Goal: Information Seeking & Learning: Compare options

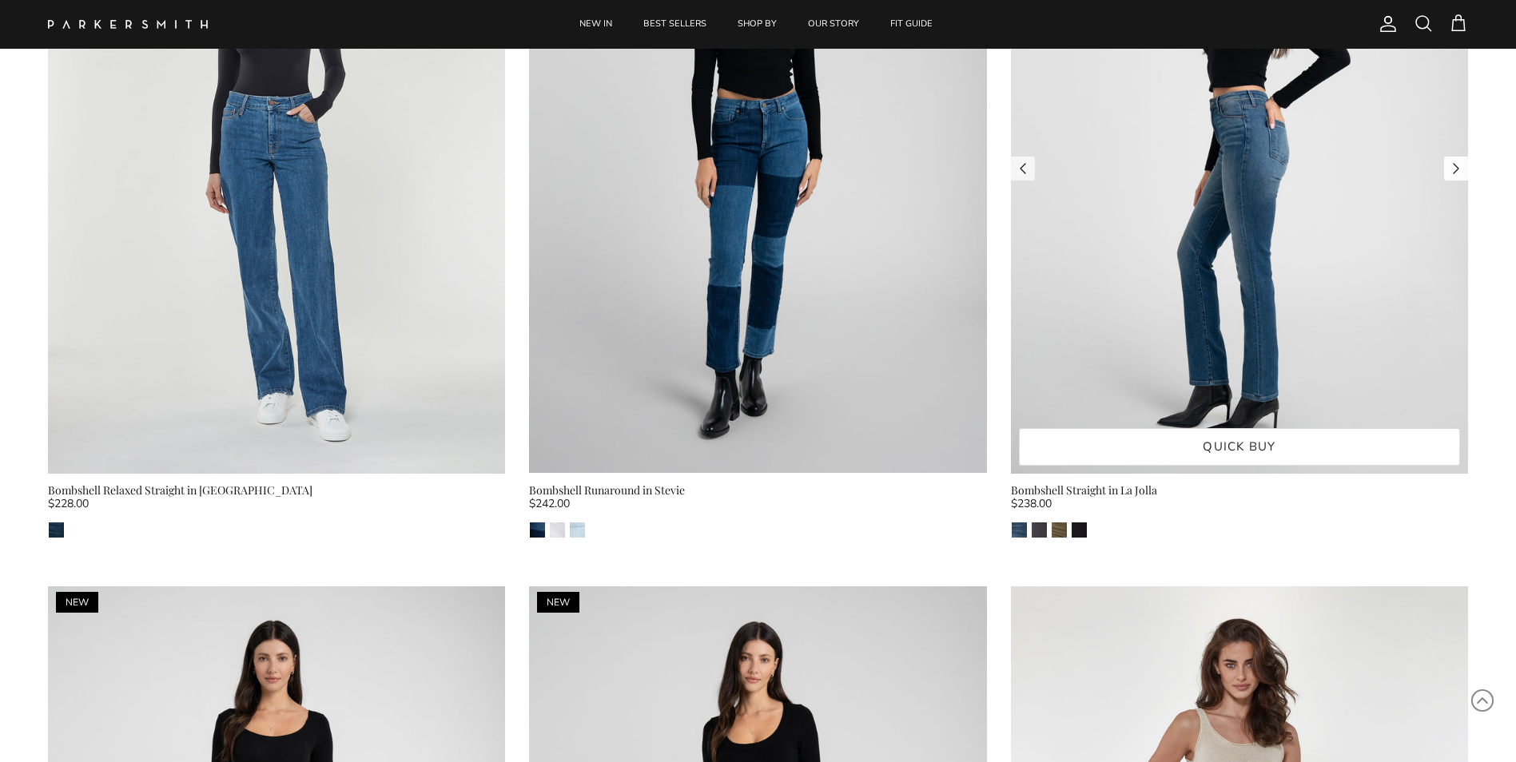
scroll to position [3117, 0]
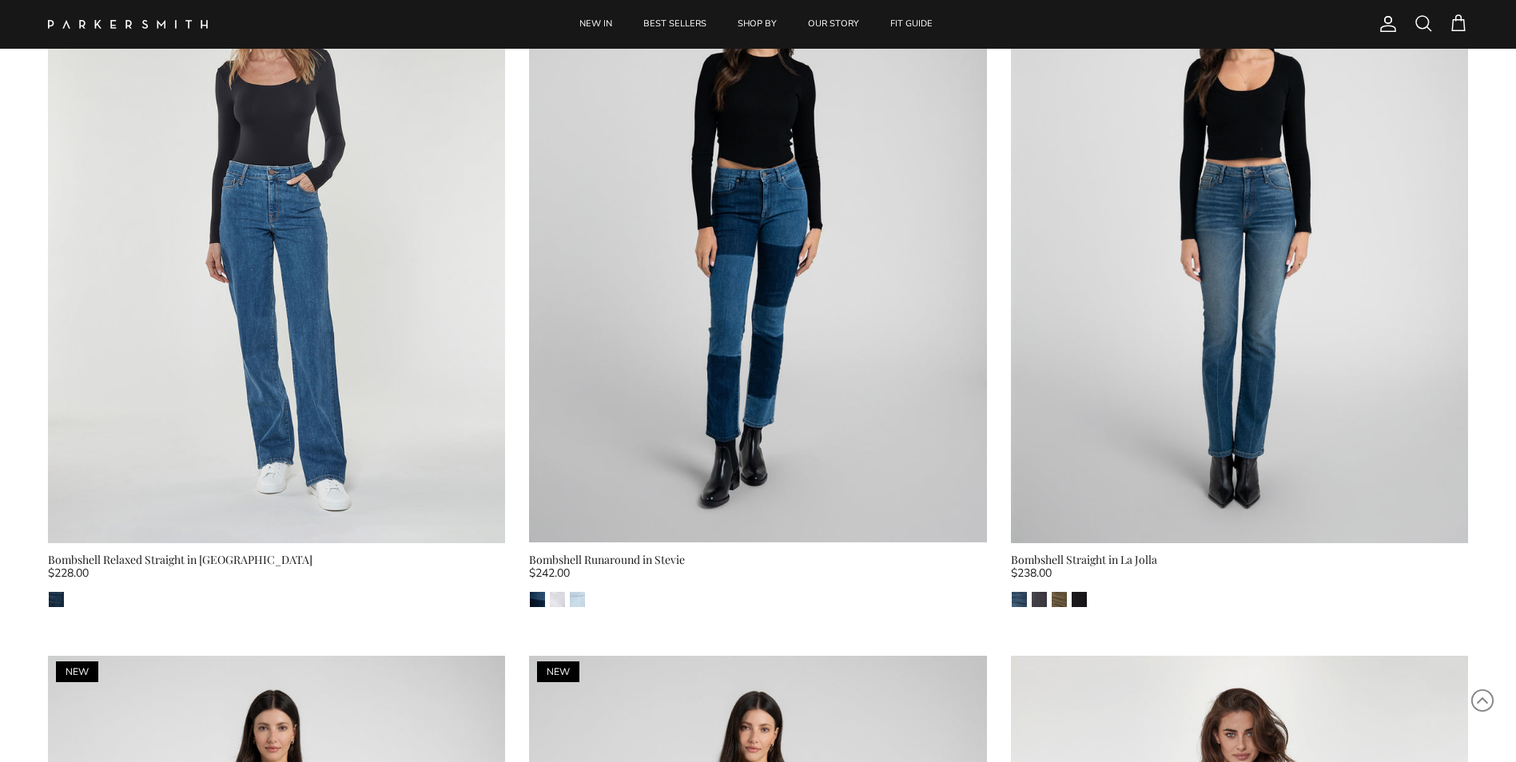
click at [1086, 557] on div "Bombshell Straight in La Jolla" at bounding box center [1239, 560] width 457 height 18
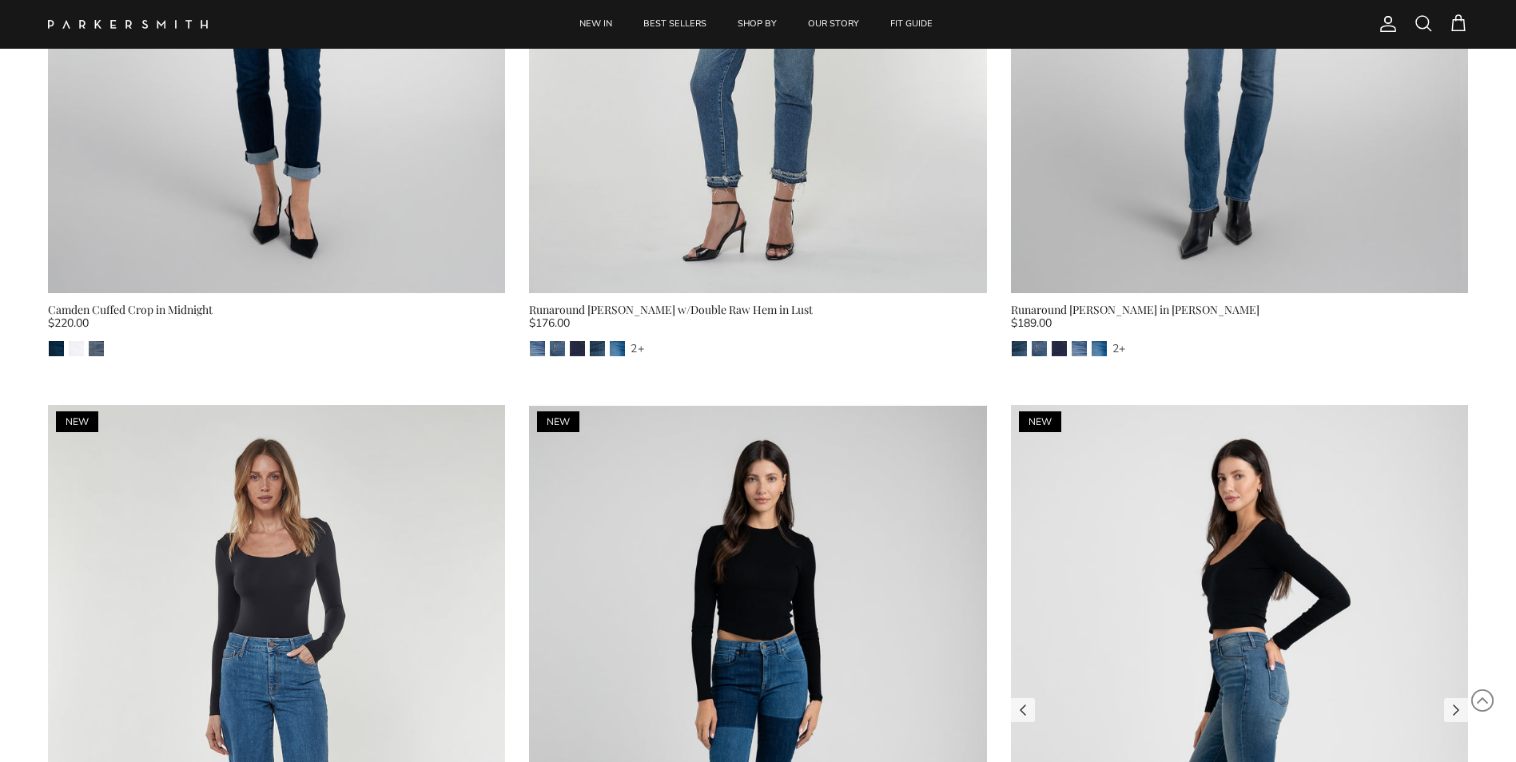
scroll to position [2557, 0]
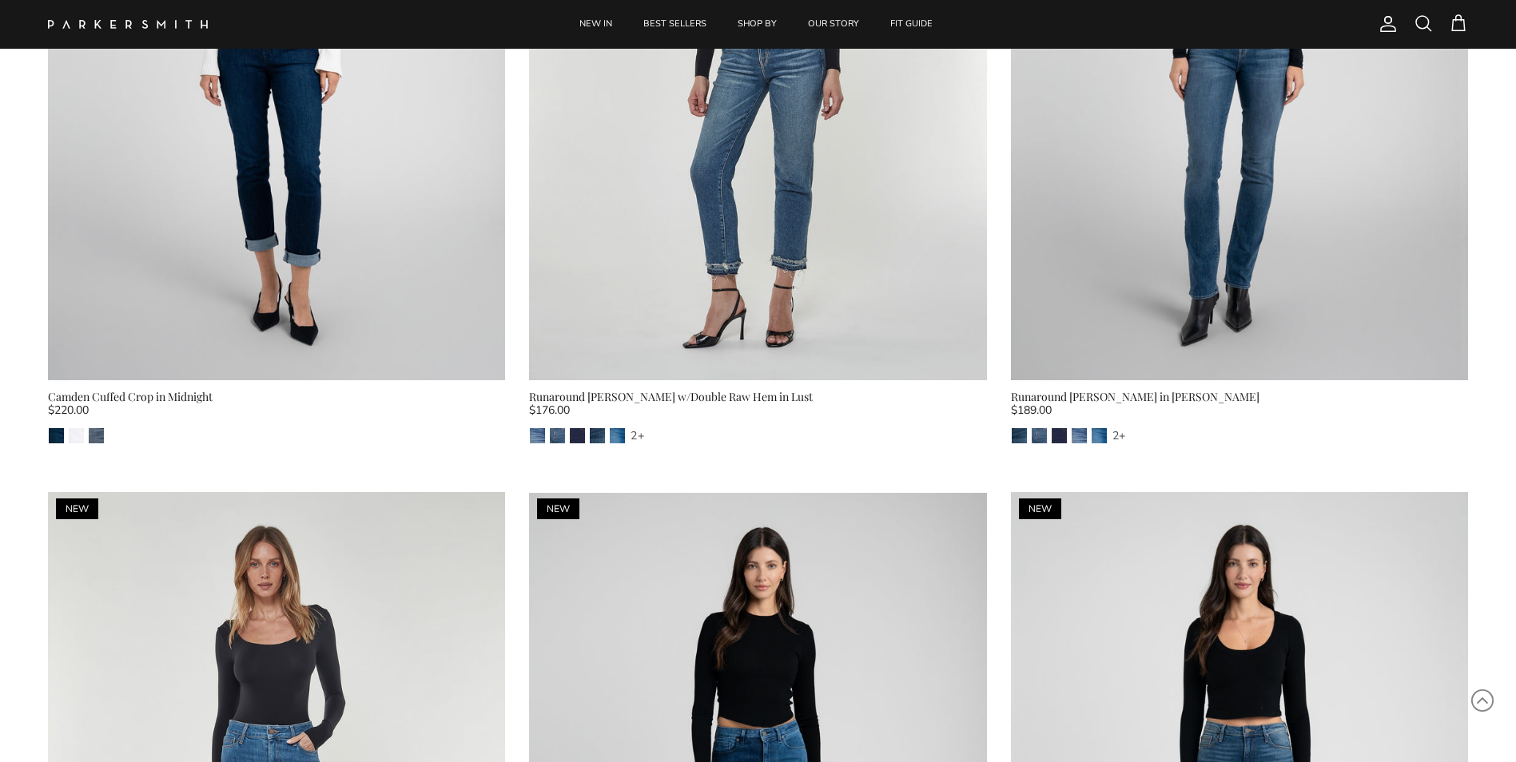
click at [1108, 396] on div "Runaround [PERSON_NAME] in [PERSON_NAME]" at bounding box center [1239, 397] width 457 height 18
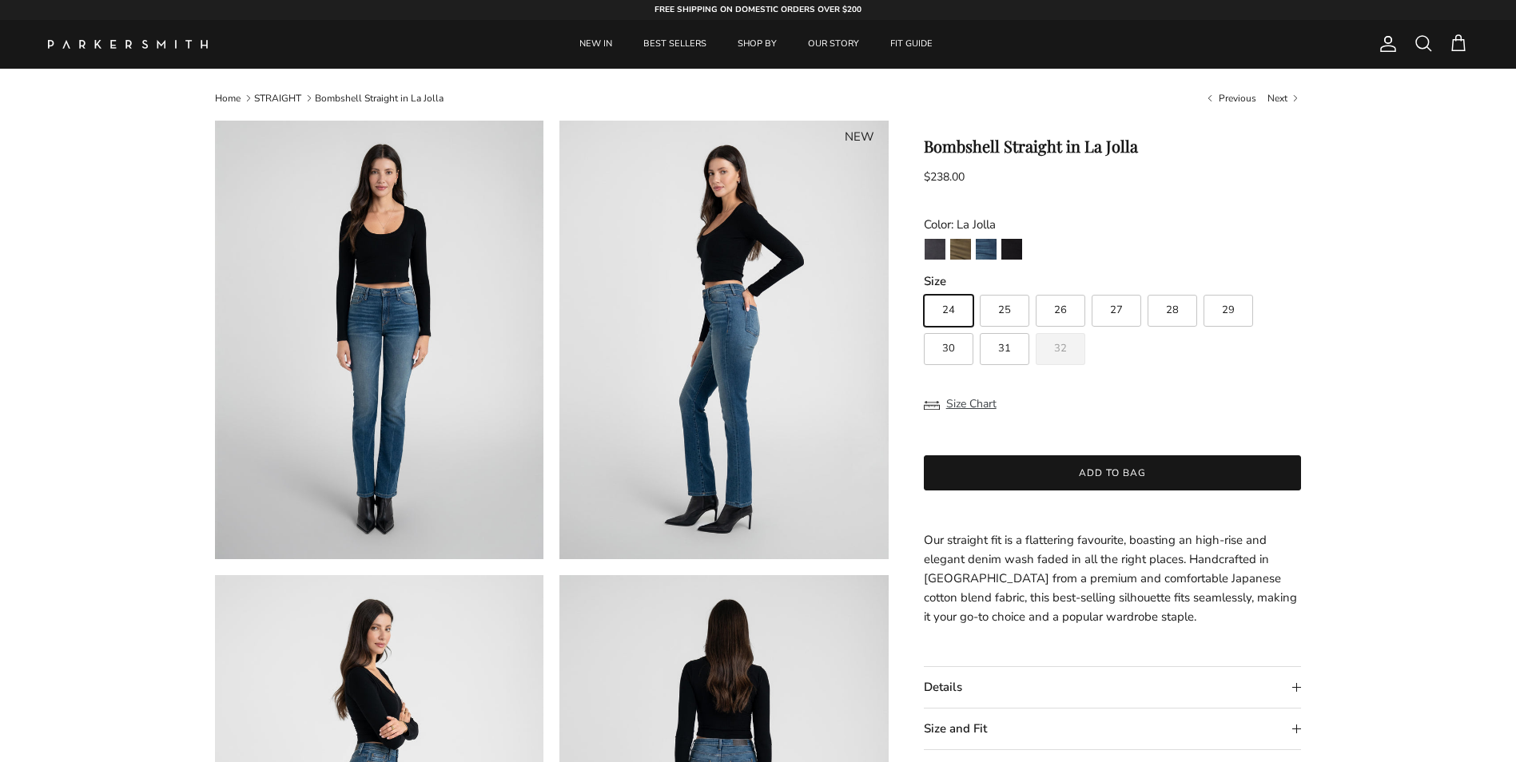
click at [1296, 687] on summary "Details" at bounding box center [1113, 687] width 378 height 41
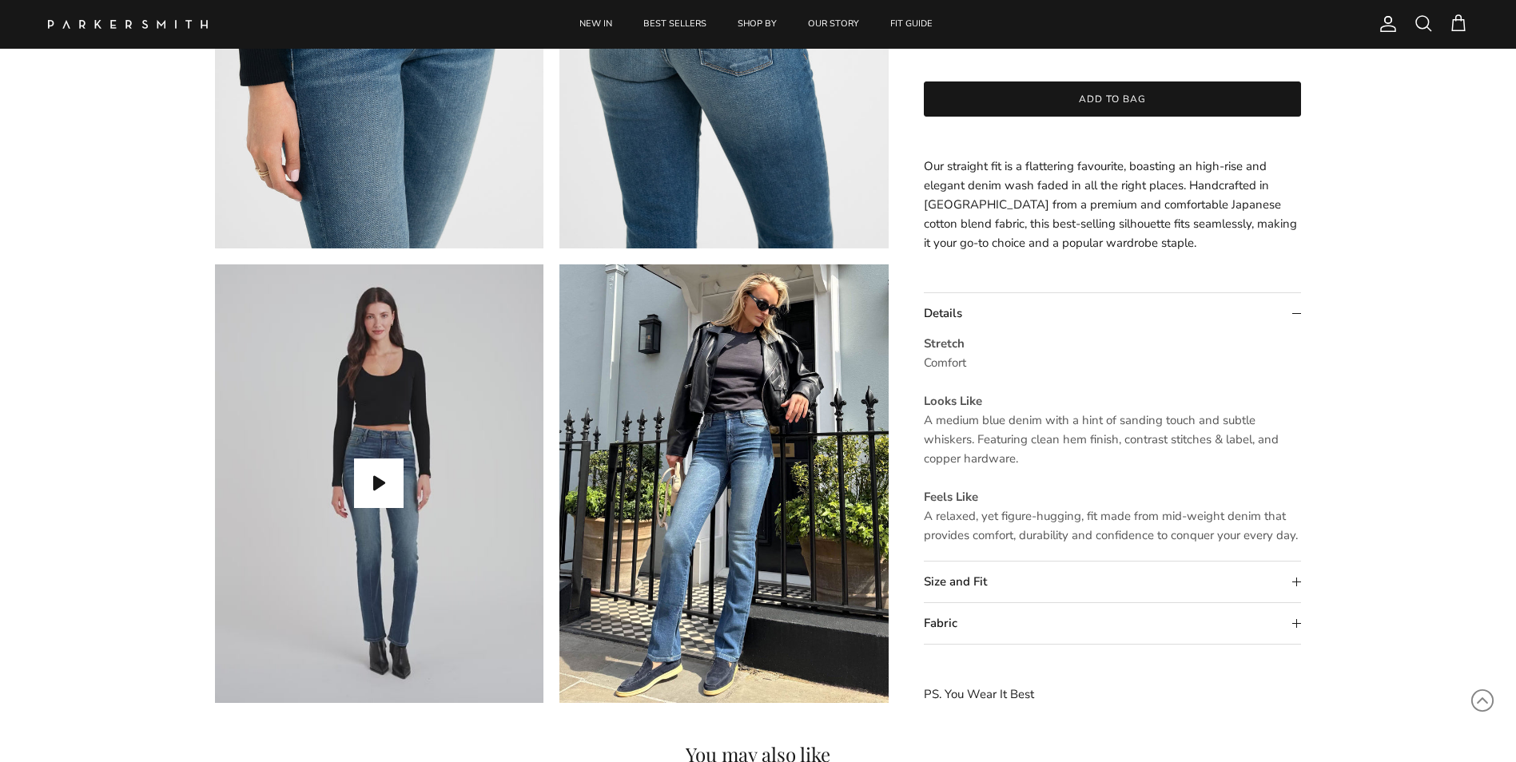
scroll to position [1438, 0]
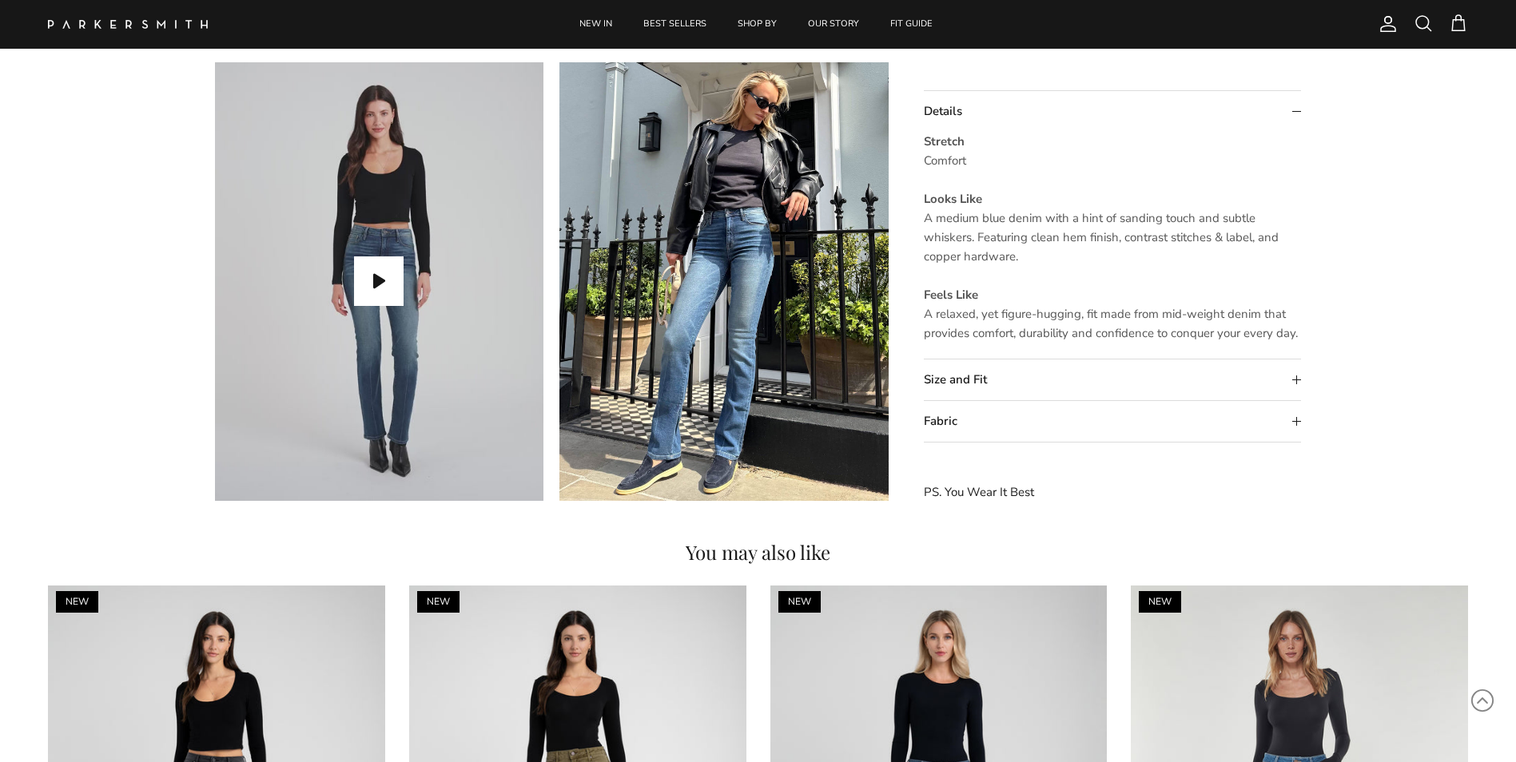
click at [1297, 112] on summary "Details" at bounding box center [1113, 112] width 378 height 41
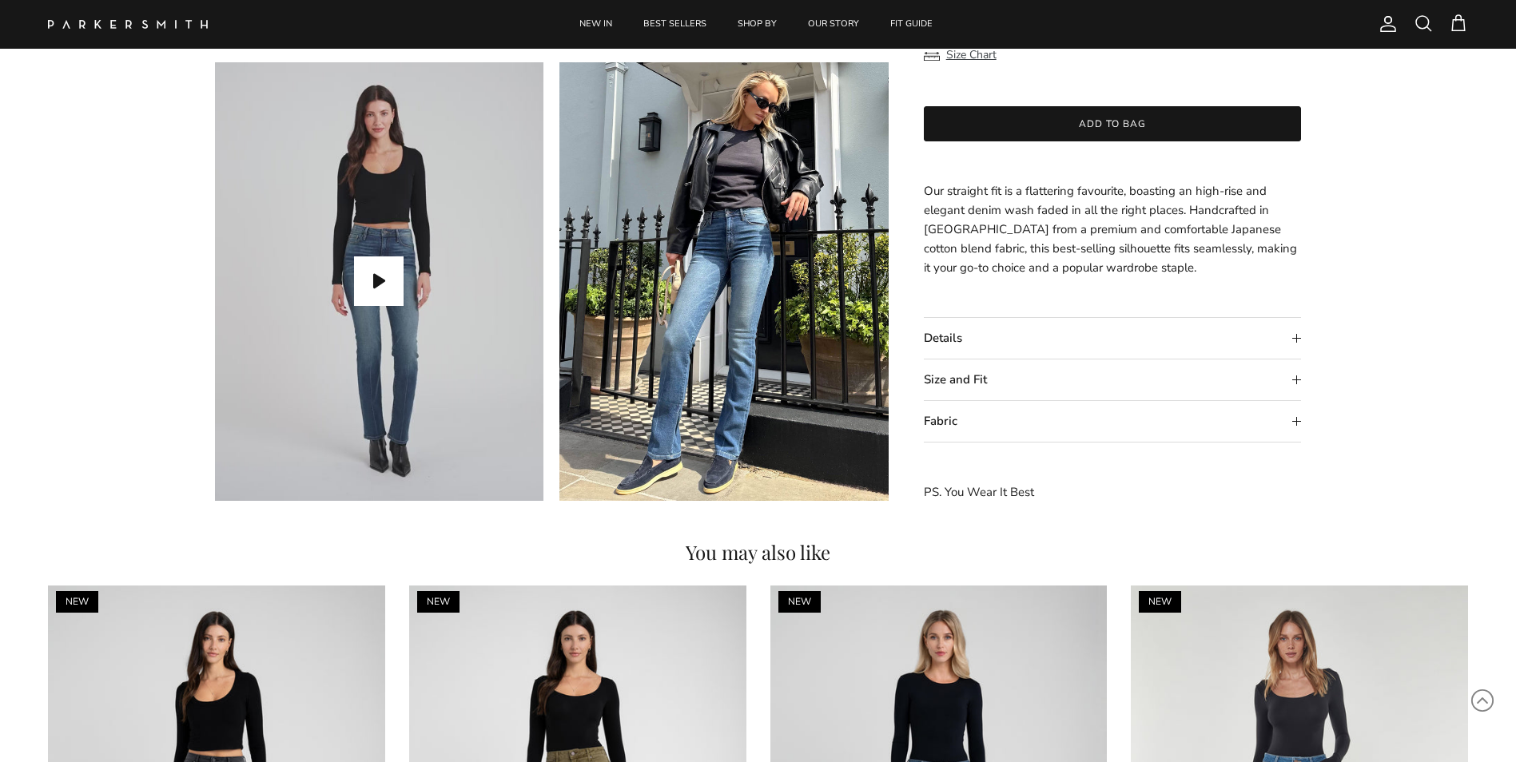
click at [1298, 380] on summary "Size and Fit" at bounding box center [1113, 380] width 378 height 41
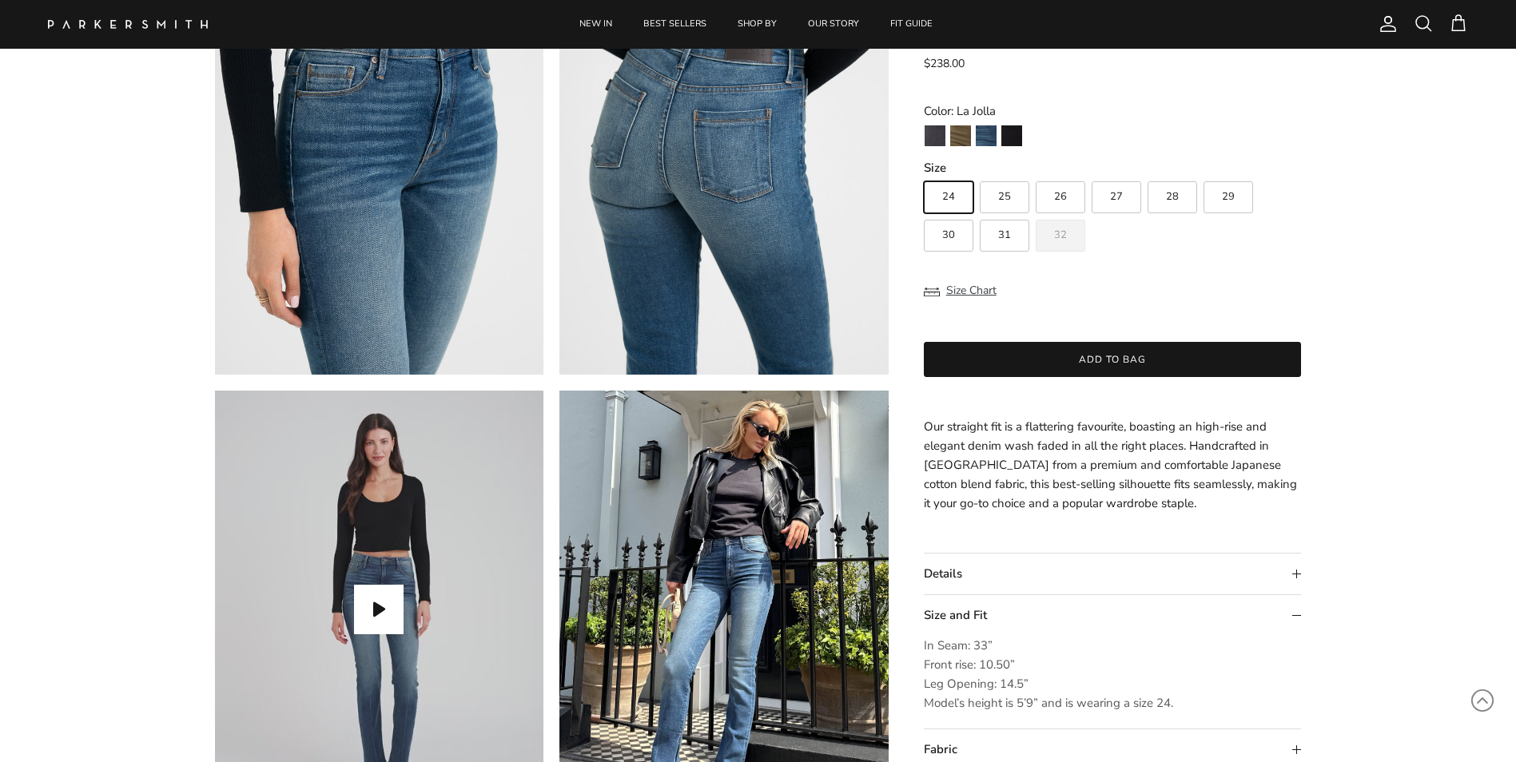
scroll to position [879, 0]
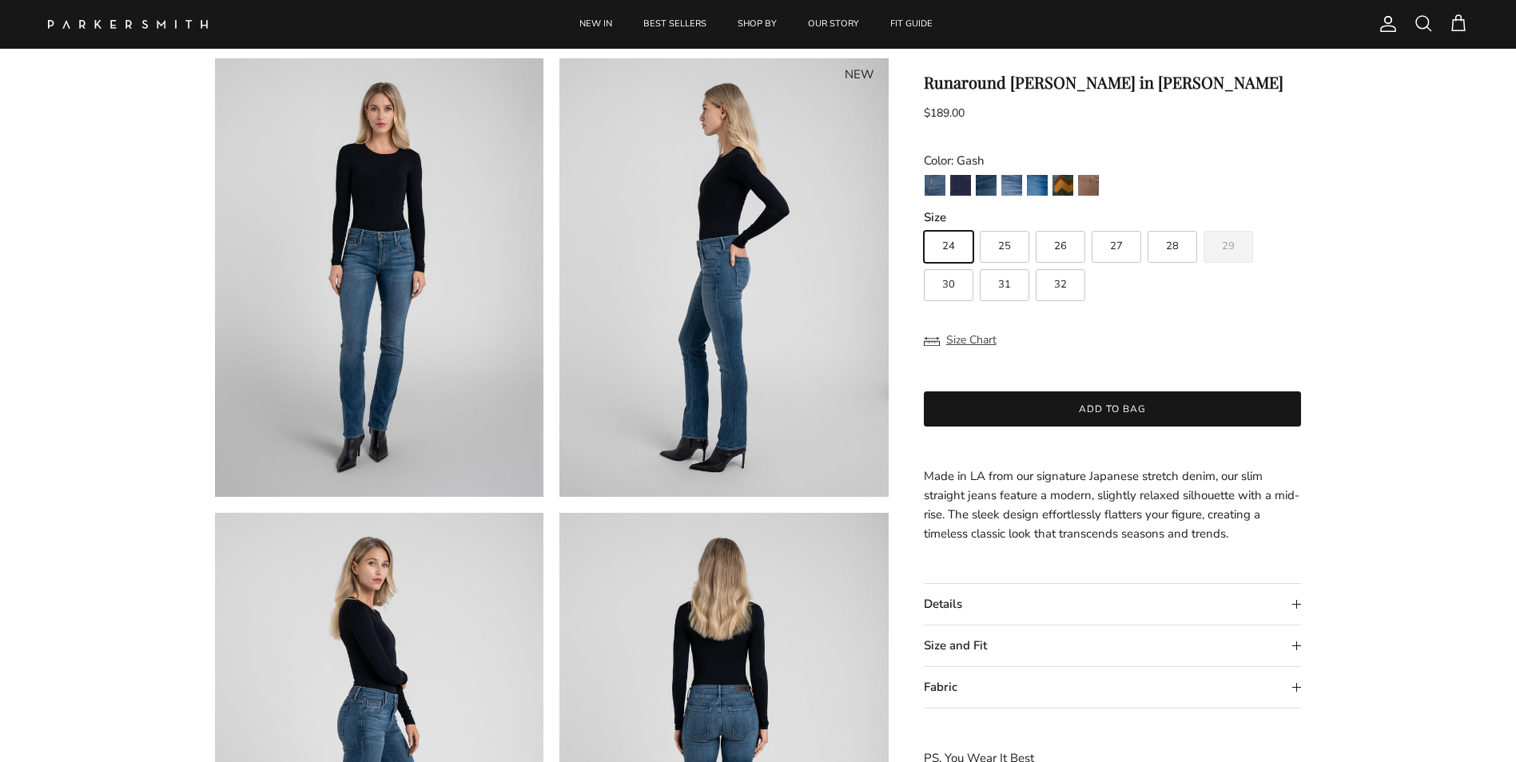
scroll to position [240, 0]
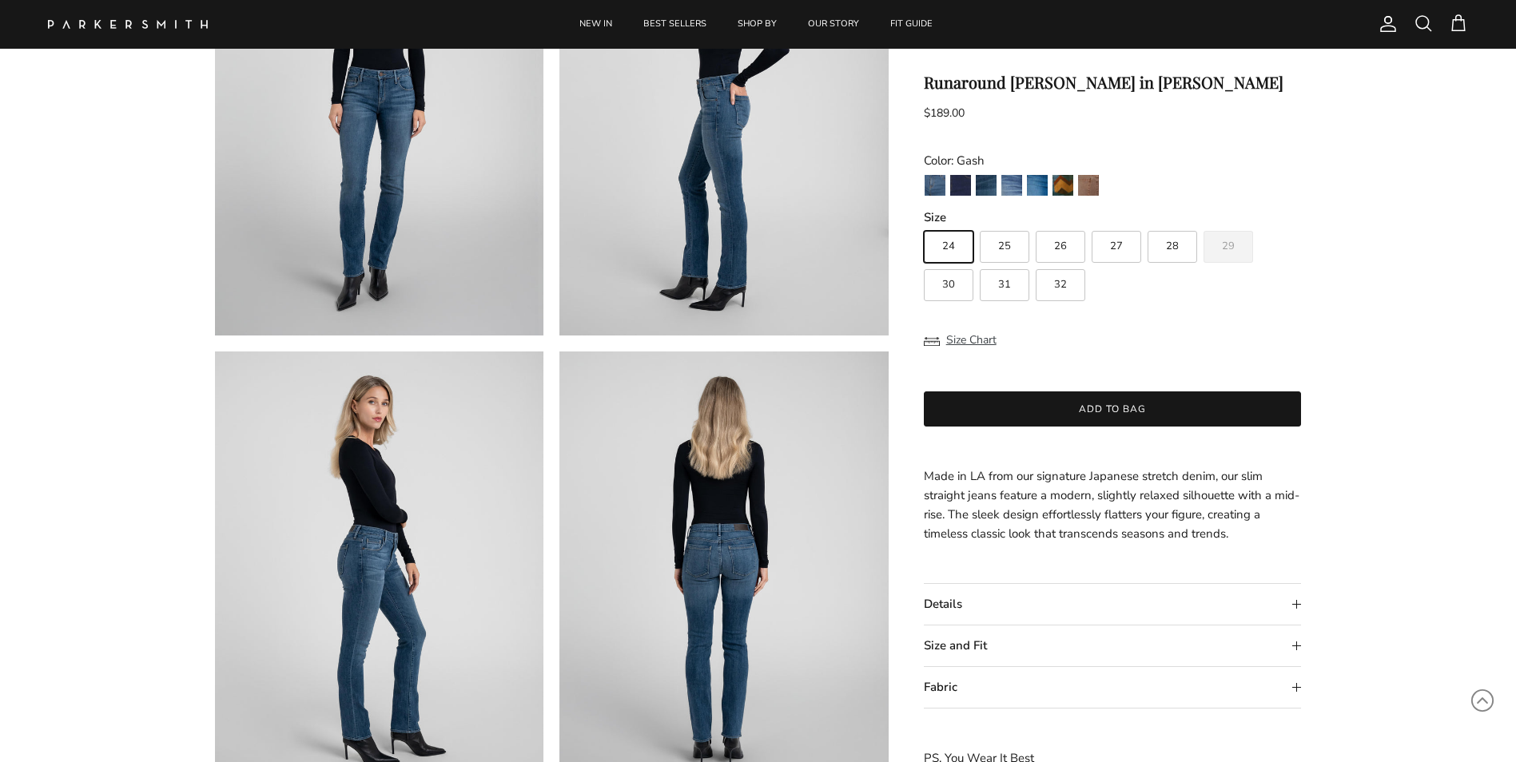
click at [1295, 648] on summary "Size and Fit" at bounding box center [1113, 646] width 378 height 41
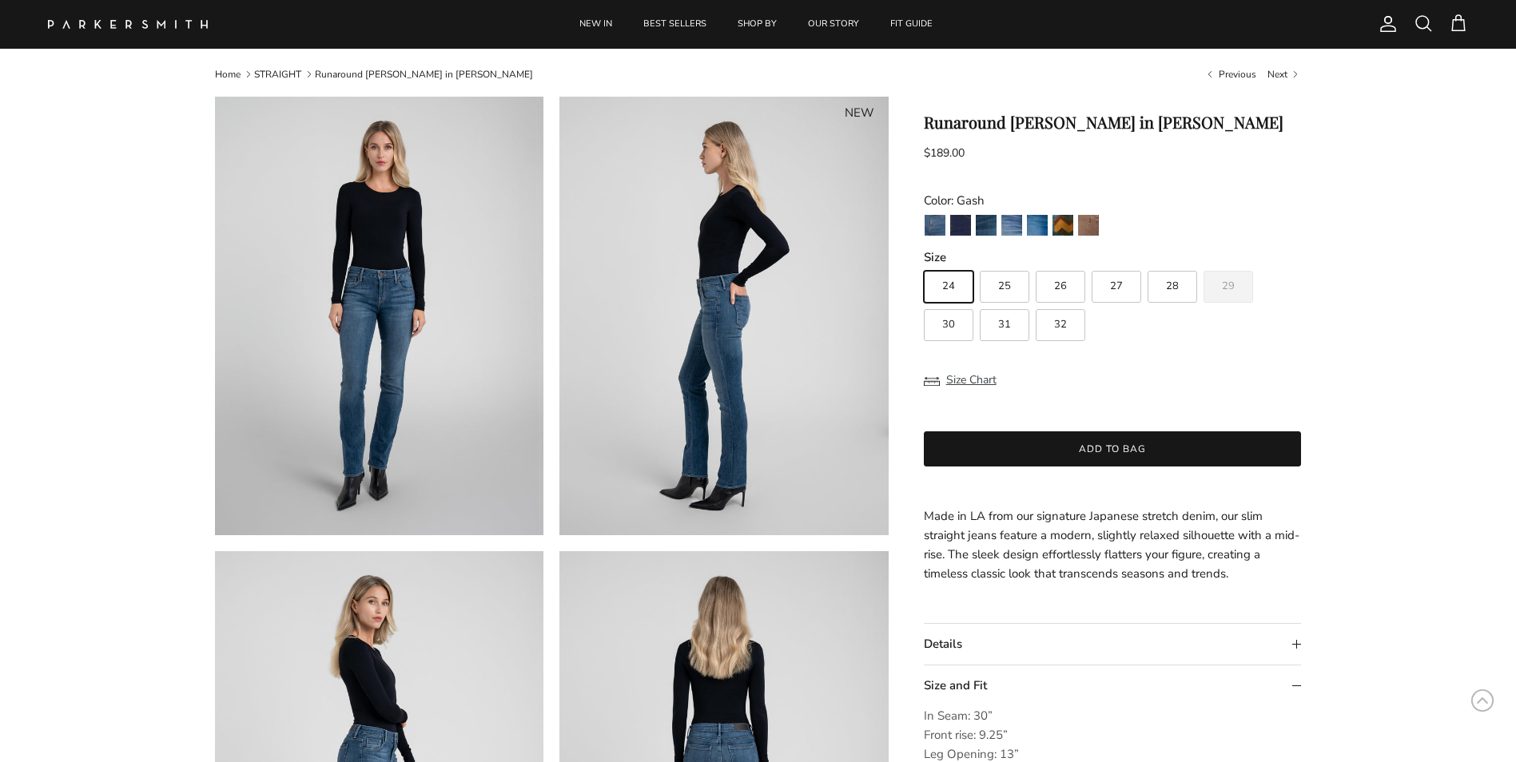
scroll to position [0, 0]
